Goal: Complete application form

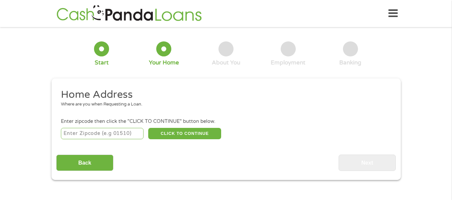
click at [106, 133] on input "number" at bounding box center [102, 133] width 83 height 11
type input "78582"
click at [170, 134] on button "CLICK TO CONTINUE" at bounding box center [184, 133] width 73 height 11
type input "78582"
type input "[GEOGRAPHIC_DATA]"
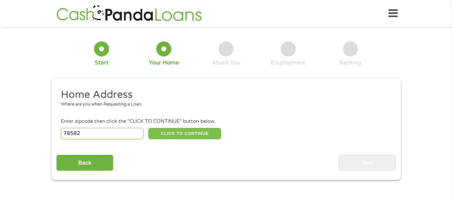
select select "[US_STATE]"
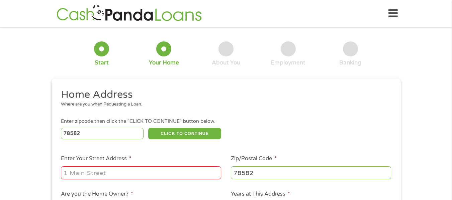
click at [140, 168] on input "Enter Your Street Address *" at bounding box center [141, 172] width 160 height 13
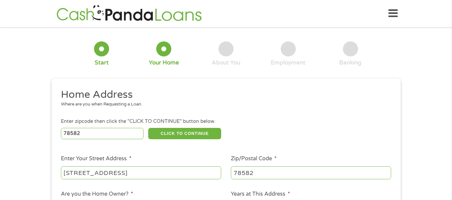
type input "[STREET_ADDRESS]"
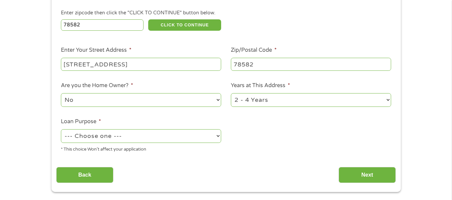
click at [199, 97] on select "No Yes" at bounding box center [141, 100] width 160 height 14
select select "yes"
click at [61, 93] on select "No Yes" at bounding box center [141, 100] width 160 height 14
click at [244, 104] on select "1 Year or less 1 - 2 Years 2 - 4 Years Over 4 Years" at bounding box center [311, 100] width 160 height 14
select select "60months"
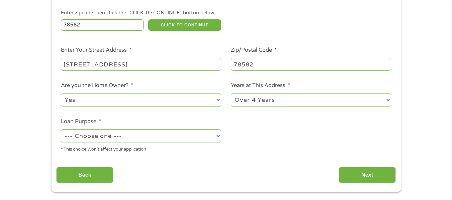
click at [231, 93] on select "1 Year or less 1 - 2 Years 2 - 4 Years Over 4 Years" at bounding box center [311, 100] width 160 height 14
click at [174, 133] on select "--- Choose one --- Pay Bills Debt Consolidation Home Improvement Major Purchase…" at bounding box center [141, 136] width 160 height 14
select select "shorttermcash"
click at [61, 129] on select "--- Choose one --- Pay Bills Debt Consolidation Home Improvement Major Purchase…" at bounding box center [141, 136] width 160 height 14
click at [358, 175] on input "Next" at bounding box center [366, 175] width 57 height 16
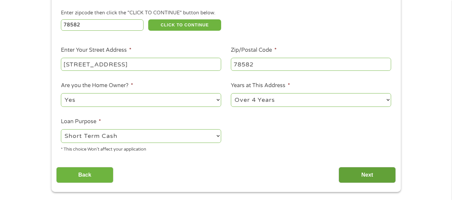
scroll to position [0, 0]
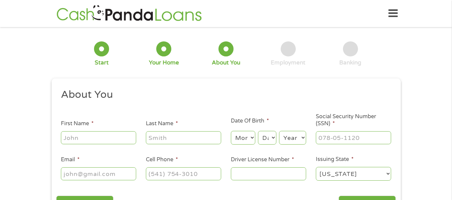
click at [122, 139] on input "First Name *" at bounding box center [98, 137] width 75 height 13
type input "[PERSON_NAME]"
click at [249, 141] on select "Month 1 2 3 4 5 6 7 8 9 10 11 12" at bounding box center [243, 138] width 24 height 14
select select "4"
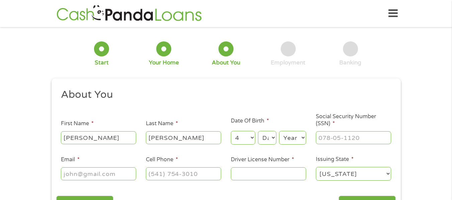
click at [231, 131] on select "Month 1 2 3 4 5 6 7 8 9 10 11 12" at bounding box center [243, 138] width 24 height 14
click at [267, 134] on select "Day 1 2 3 4 5 6 7 8 9 10 11 12 13 14 15 16 17 18 19 20 21 22 23 24 25 26 27 28 …" at bounding box center [267, 138] width 18 height 14
select select "9"
click at [258, 131] on select "Day 1 2 3 4 5 6 7 8 9 10 11 12 13 14 15 16 17 18 19 20 21 22 23 24 25 26 27 28 …" at bounding box center [267, 138] width 18 height 14
click at [296, 140] on select "Year [DATE] 2006 2005 2004 2003 2002 2001 2000 1999 1998 1997 1996 1995 1994 19…" at bounding box center [292, 138] width 27 height 14
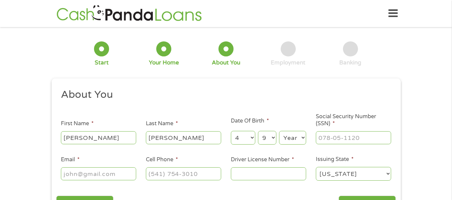
select select "1956"
click at [279, 131] on select "Year [DATE] 2006 2005 2004 2003 2002 2001 2000 1999 1998 1997 1996 1995 1994 19…" at bounding box center [292, 138] width 27 height 14
click at [323, 136] on input "___-__-____" at bounding box center [353, 137] width 75 height 13
type input "455-02-9819"
click at [111, 170] on input "Email *" at bounding box center [98, 173] width 75 height 13
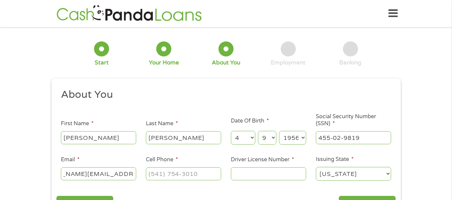
scroll to position [0, 40]
type input "[PERSON_NAME][EMAIL_ADDRESS][PERSON_NAME][DOMAIN_NAME]"
type input "[PHONE_NUMBER]"
type input "04285517"
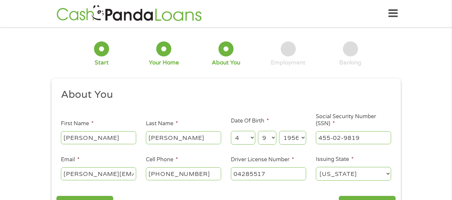
scroll to position [12, 0]
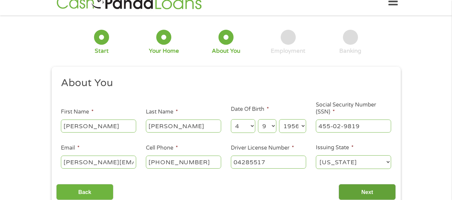
click at [364, 189] on input "Next" at bounding box center [366, 192] width 57 height 16
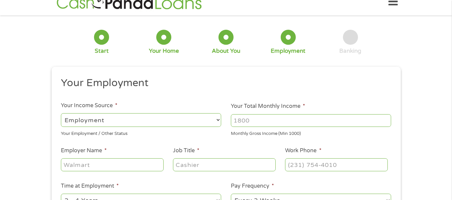
scroll to position [0, 0]
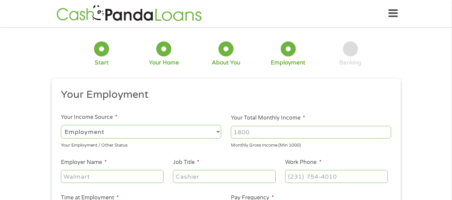
click at [245, 130] on input "Your Total Monthly Income *" at bounding box center [311, 132] width 160 height 13
type input "6777"
click at [127, 176] on input "Employer Name *" at bounding box center [112, 176] width 102 height 13
type input "idea public schools"
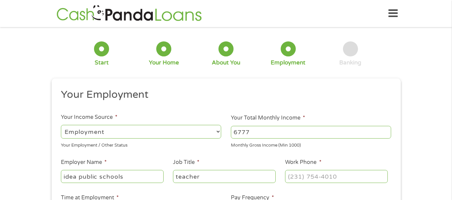
click at [277, 177] on li "Job Title * teacher" at bounding box center [224, 171] width 112 height 26
click at [278, 176] on li "Job Title * teacher" at bounding box center [224, 171] width 112 height 26
type input "2"
type input "teacher"
type input "[PHONE_NUMBER]"
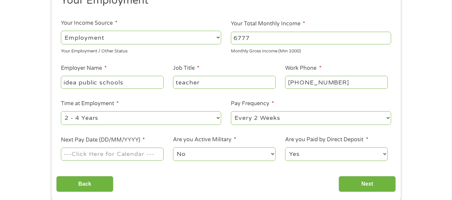
scroll to position [99, 0]
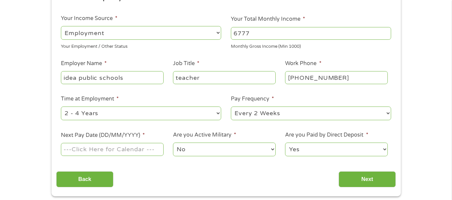
click at [187, 106] on div "--- Choose one --- 1 Year or less 1 - 2 Years 2 - 4 Years Over 4 Years" at bounding box center [141, 114] width 160 height 16
click at [178, 116] on select "--- Choose one --- 1 Year or less 1 - 2 Years 2 - 4 Years Over 4 Years" at bounding box center [141, 114] width 160 height 14
select select "60months"
click at [61, 107] on select "--- Choose one --- 1 Year or less 1 - 2 Years 2 - 4 Years Over 4 Years" at bounding box center [141, 114] width 160 height 14
click at [260, 112] on select "--- Choose one --- Every 2 Weeks Every Week Monthly Semi-Monthly" at bounding box center [311, 114] width 160 height 14
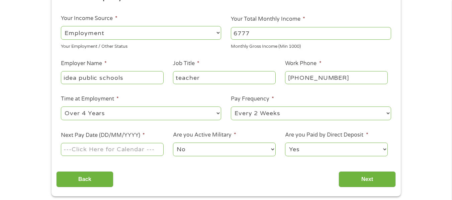
select select "monthly"
click at [231, 107] on select "--- Choose one --- Every 2 Weeks Every Week Monthly Semi-Monthly" at bounding box center [311, 114] width 160 height 14
click at [136, 154] on input "Next Pay Date (DD/MM/YYYY) *" at bounding box center [112, 149] width 102 height 13
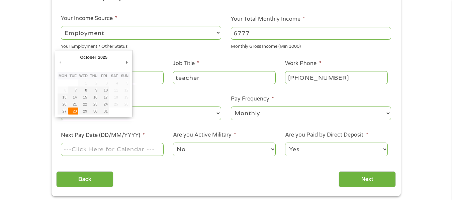
type input "[DATE]"
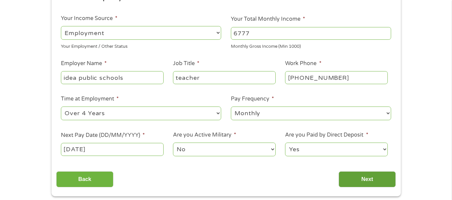
click at [352, 177] on input "Next" at bounding box center [366, 179] width 57 height 16
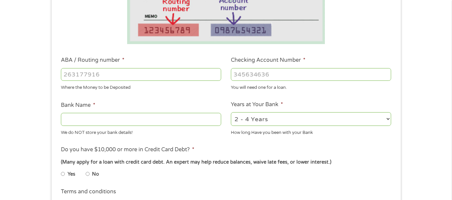
scroll to position [167, 0]
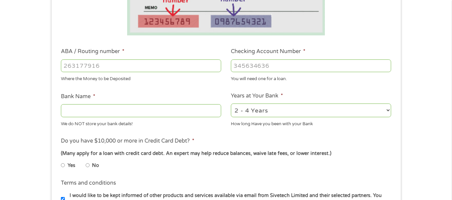
click at [148, 69] on input "ABA / Routing number *" at bounding box center [141, 65] width 160 height 13
type input "111900659"
type input "[PERSON_NAME] FARGO BANK"
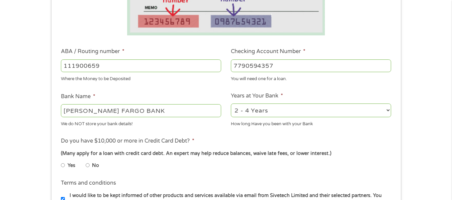
type input "7790594357"
click at [305, 110] on select "2 - 4 Years 6 - 12 Months 1 - 2 Years Over 4 Years" at bounding box center [311, 111] width 160 height 14
click at [416, 117] on div "1 Start 2 Your Home 3 About You 4 Employment 5 Banking 6 This field is hidden w…" at bounding box center [226, 77] width 452 height 424
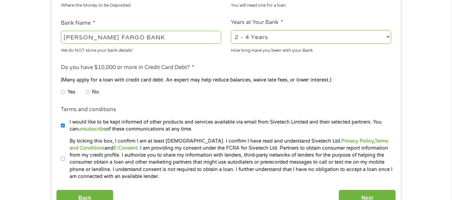
scroll to position [221, 0]
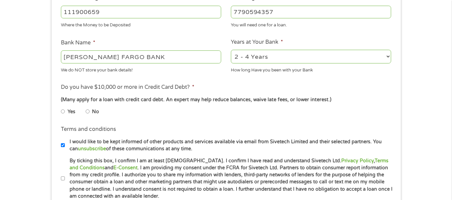
click at [88, 111] on input "No" at bounding box center [88, 111] width 4 height 11
radio input "true"
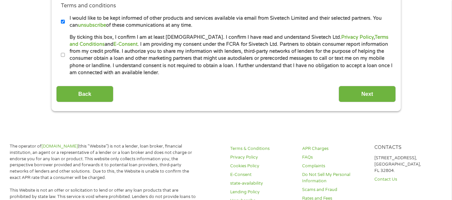
scroll to position [338, 0]
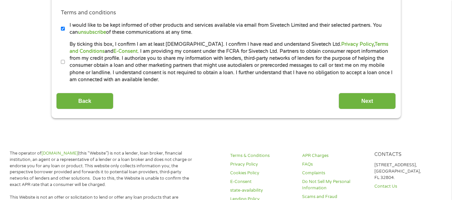
click at [63, 62] on input "By ticking this box, I confirm I am at least [DEMOGRAPHIC_DATA]. I confirm I ha…" at bounding box center [63, 62] width 4 height 11
checkbox input "true"
click at [364, 99] on input "Next" at bounding box center [366, 101] width 57 height 16
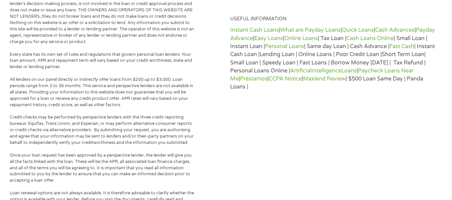
scroll to position [0, 0]
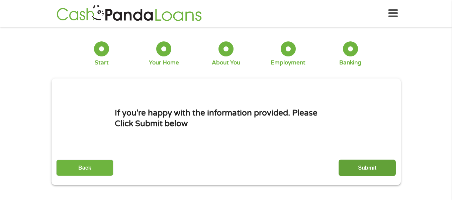
click at [367, 173] on input "Submit" at bounding box center [366, 168] width 57 height 16
